Goal: Information Seeking & Learning: Learn about a topic

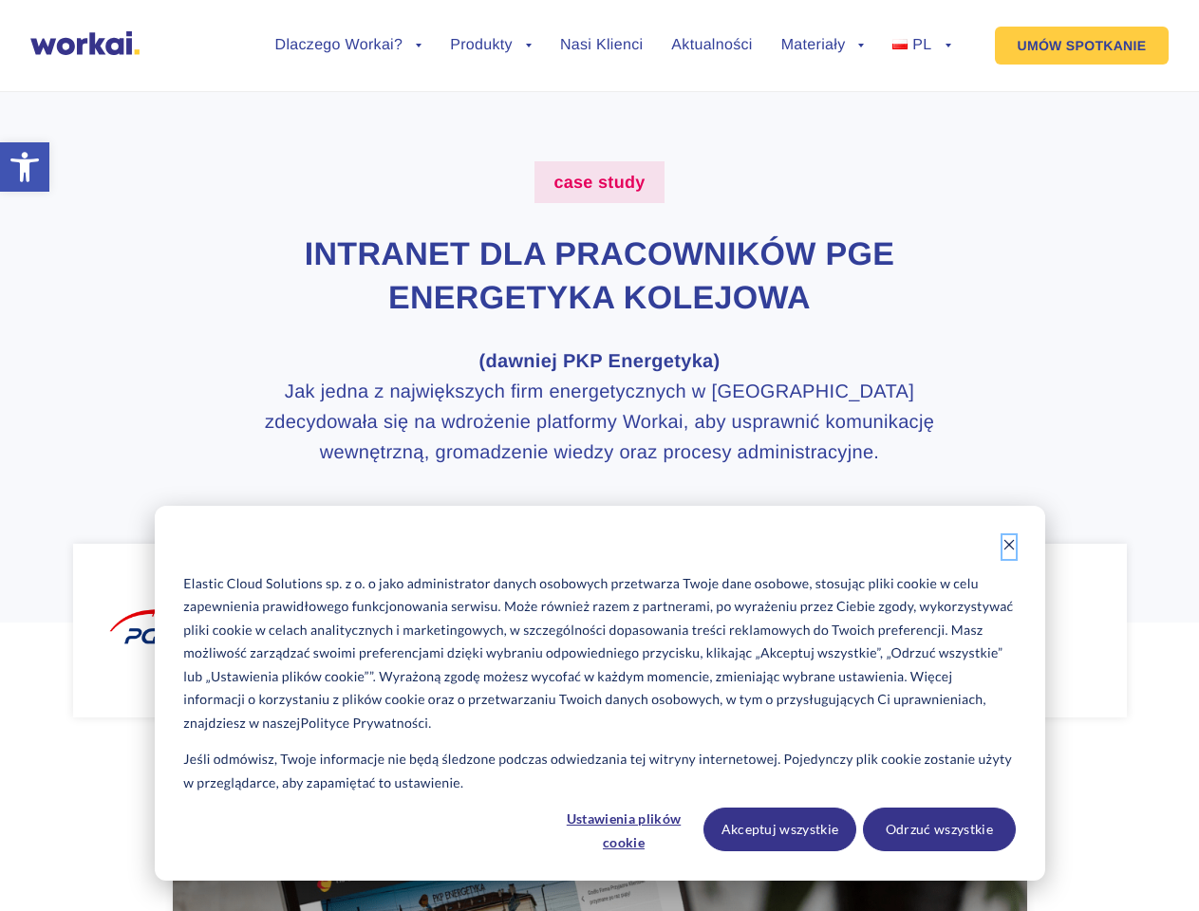
click at [1009, 547] on icon "Dismiss cookie banner" at bounding box center [1008, 544] width 13 height 13
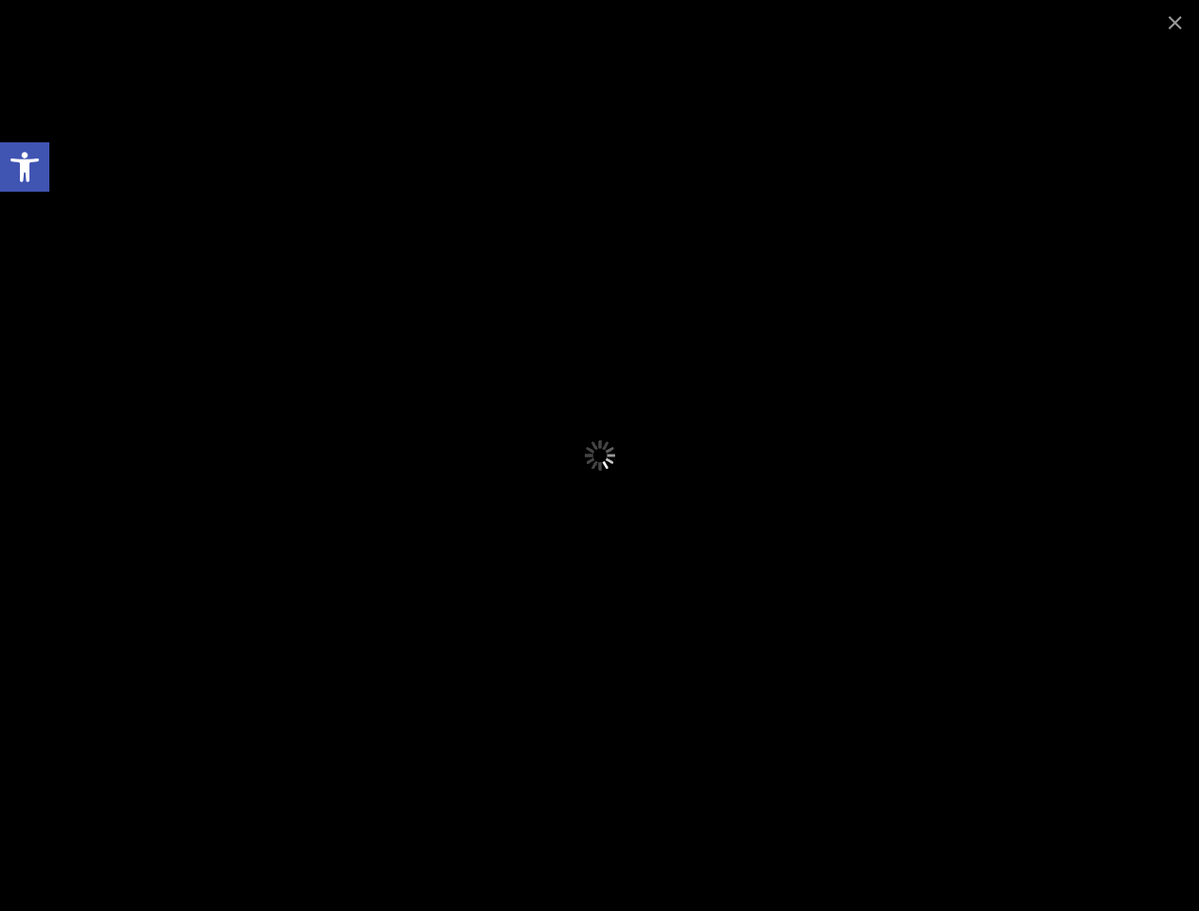
click at [780, 830] on div at bounding box center [599, 455] width 1199 height 911
click at [939, 830] on div at bounding box center [599, 455] width 1199 height 911
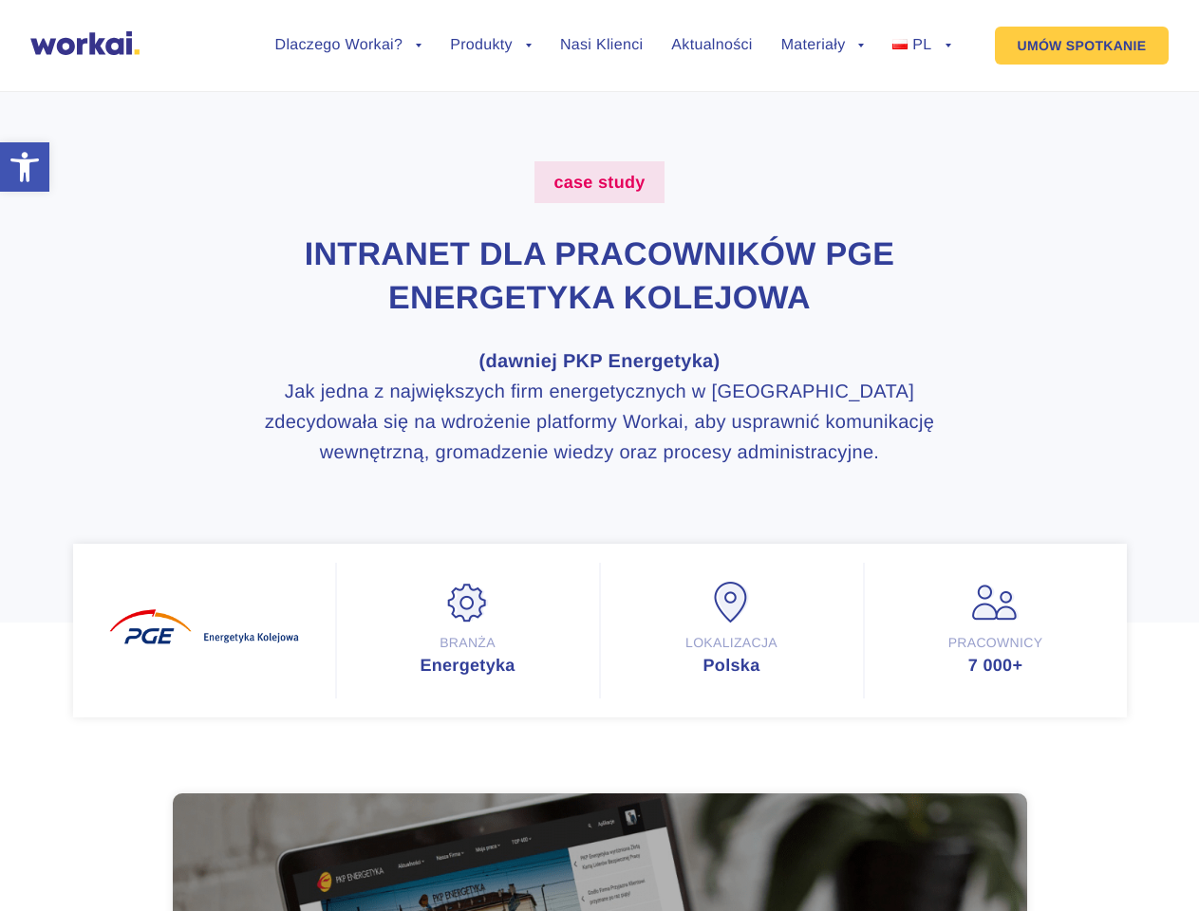
click at [348, 46] on link "Dlaczego Workai?" at bounding box center [348, 45] width 147 height 15
click at [491, 60] on li "Produkty back Workai Intranet Workai Connections Workai Knowledge Workai Mobile…" at bounding box center [491, 60] width 82 height 44
click at [823, 60] on li "Materiały back Centrum pomocy Przewodniki i ebooki Blog" at bounding box center [823, 60] width 84 height 44
click at [823, 46] on link "Materiały" at bounding box center [823, 45] width 84 height 15
click at [921, 60] on li "PL back EN FR ES DE" at bounding box center [921, 60] width 58 height 44
